Goal: Task Accomplishment & Management: Manage account settings

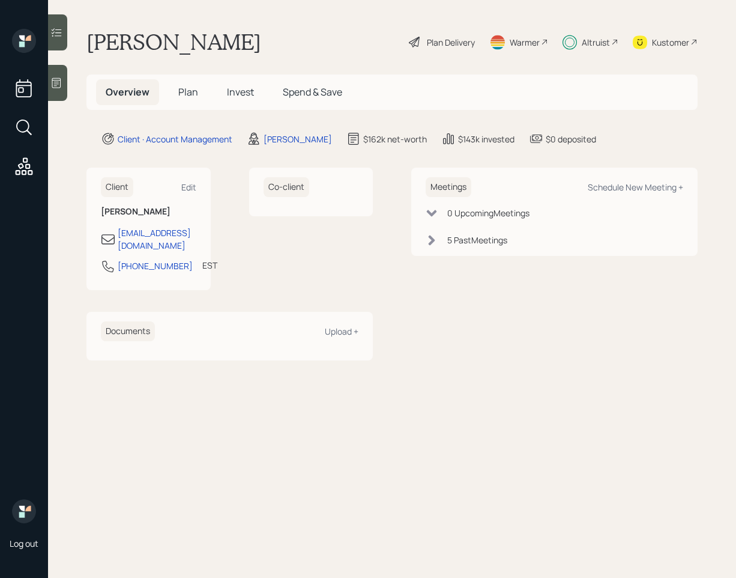
click at [58, 34] on icon at bounding box center [56, 32] width 12 height 12
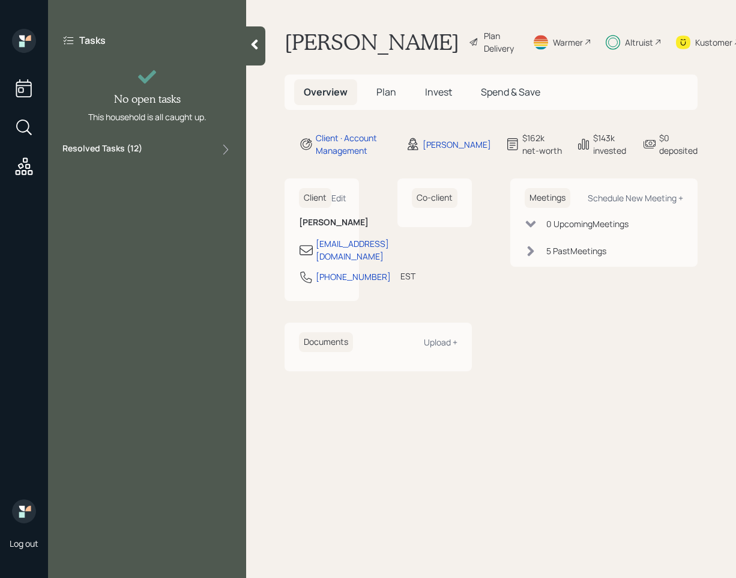
click at [174, 151] on div "Resolved Tasks ( 12 )" at bounding box center [146, 149] width 169 height 14
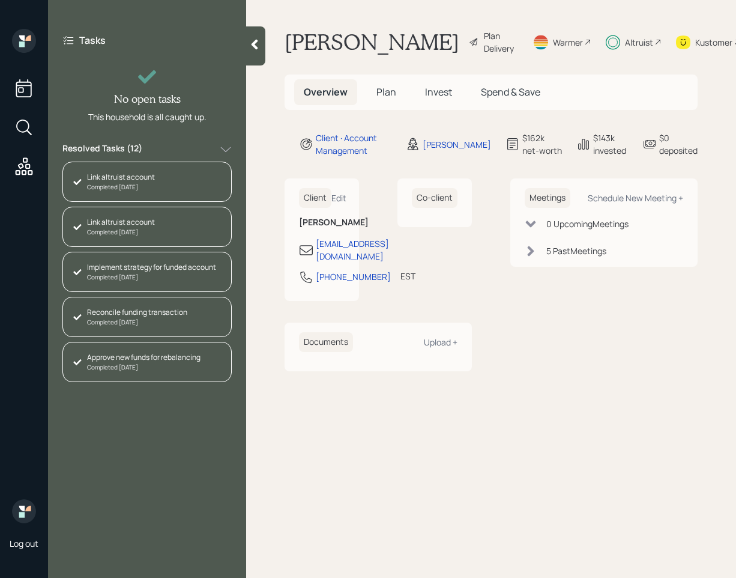
scroll to position [310, 0]
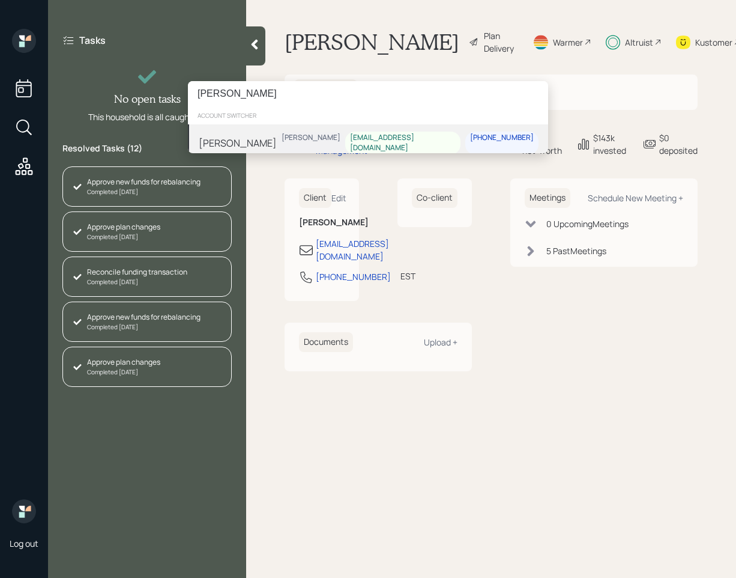
type input "[PERSON_NAME]"
click at [306, 142] on div "Iris Lara Sami Boghos ij00711@gmail.com 305-778-1618" at bounding box center [368, 142] width 360 height 37
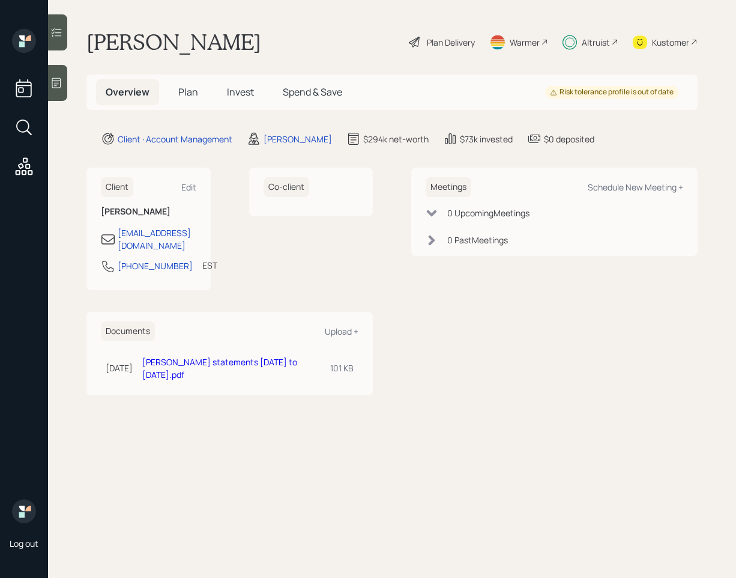
click at [58, 32] on icon at bounding box center [56, 32] width 12 height 12
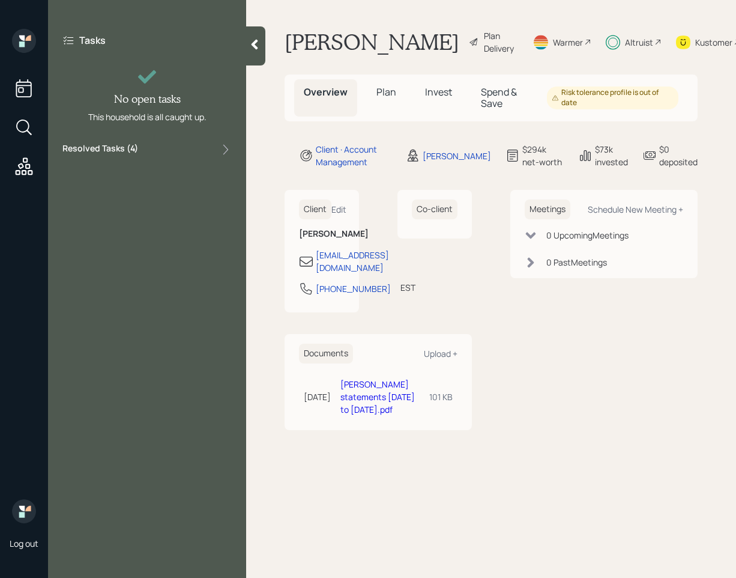
click at [162, 148] on div "Resolved Tasks ( 4 )" at bounding box center [146, 149] width 169 height 14
